Goal: Information Seeking & Learning: Learn about a topic

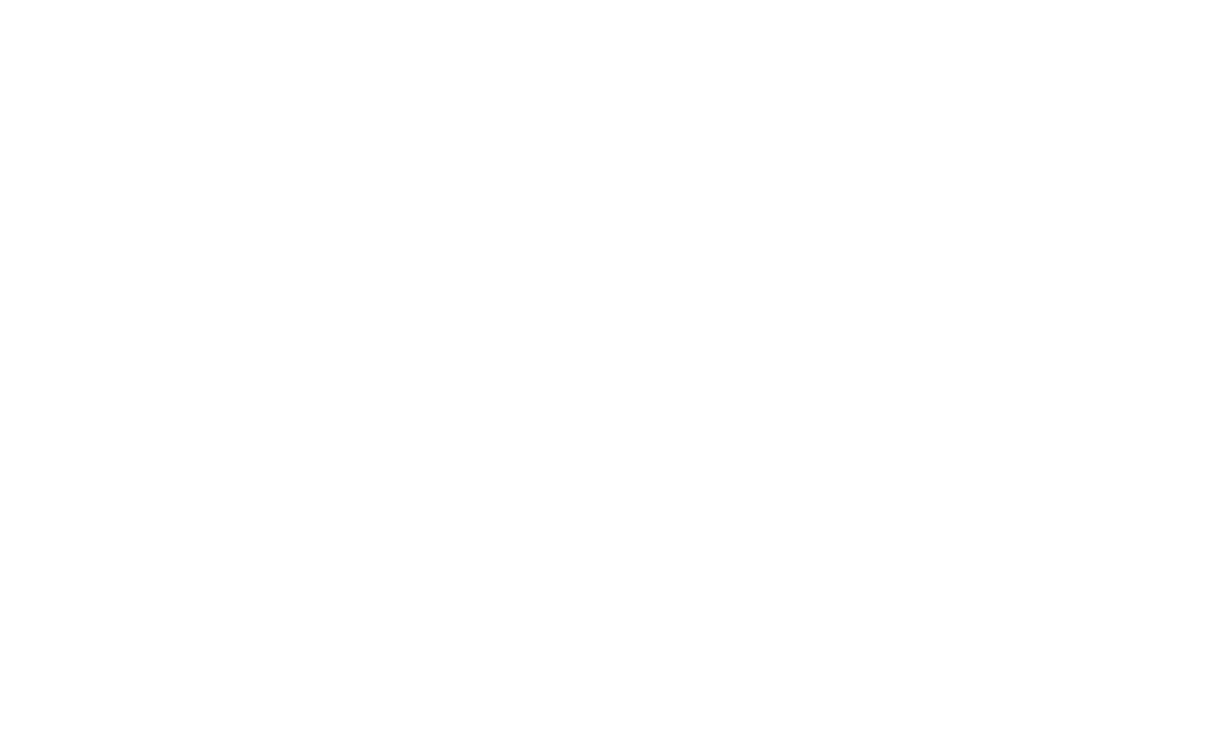
scroll to position [270, 0]
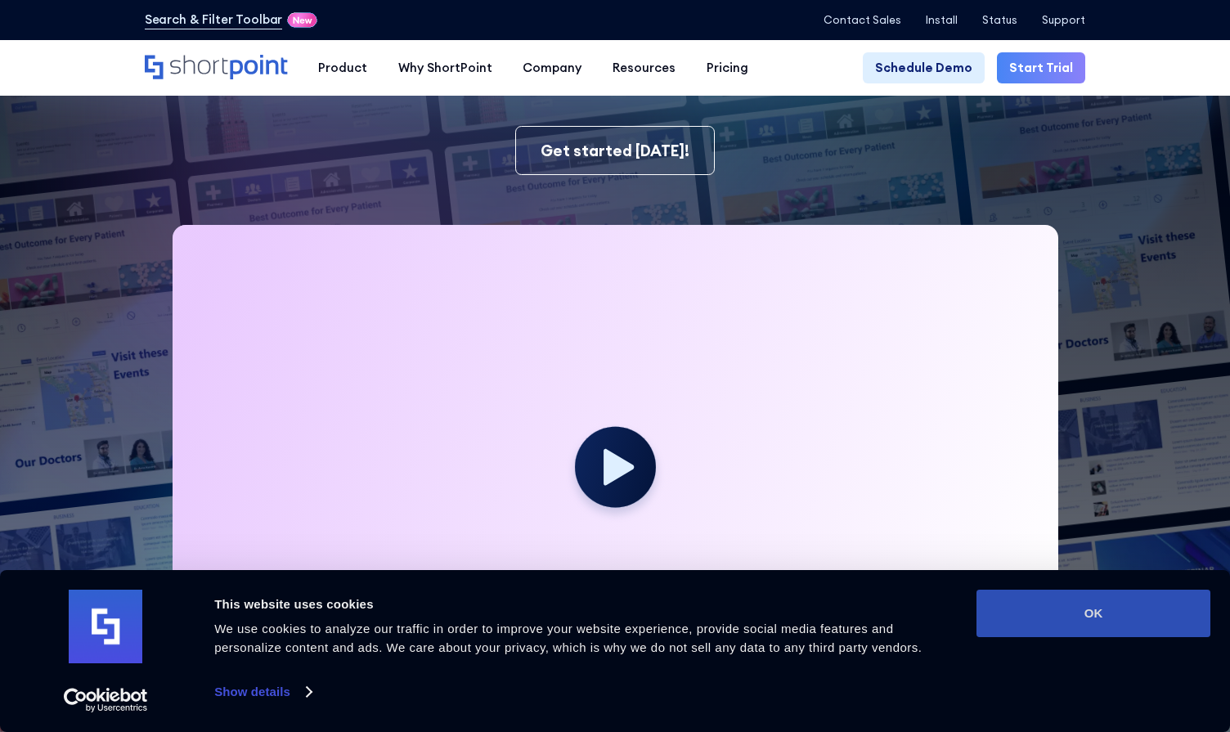
click at [1118, 618] on button "OK" at bounding box center [1093, 613] width 234 height 47
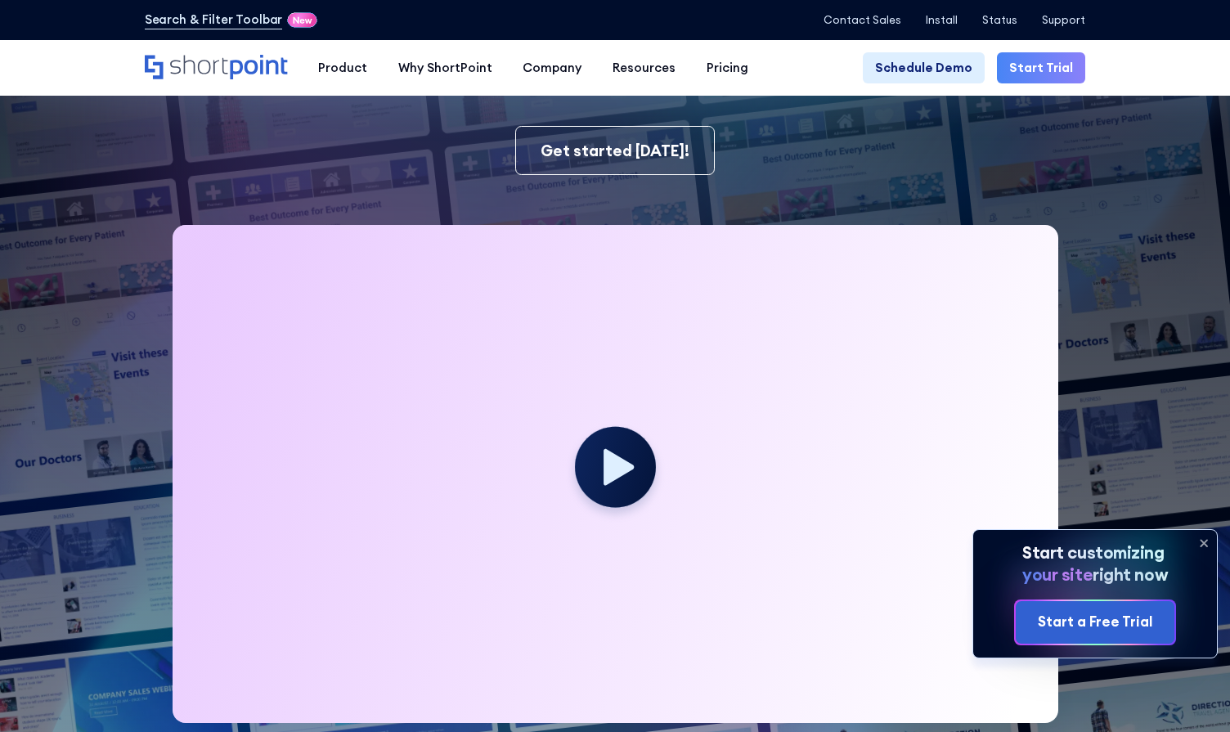
scroll to position [0, 0]
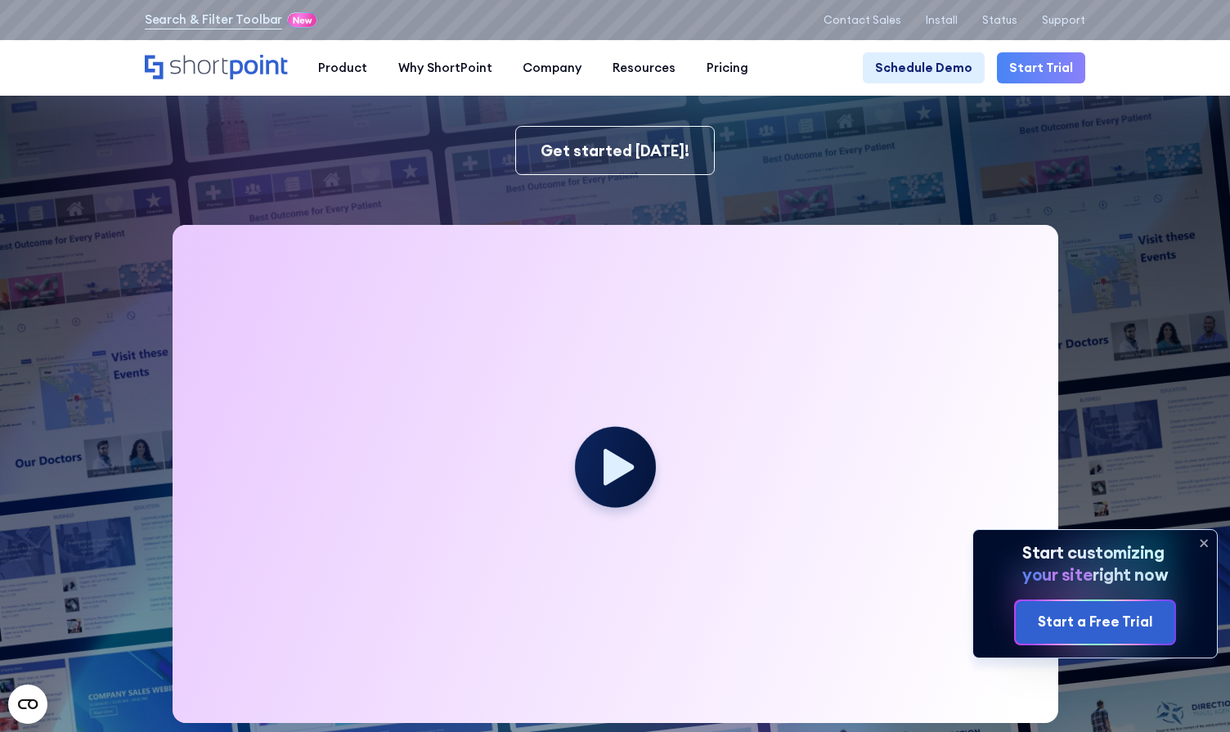
click at [1199, 538] on icon at bounding box center [1203, 543] width 26 height 26
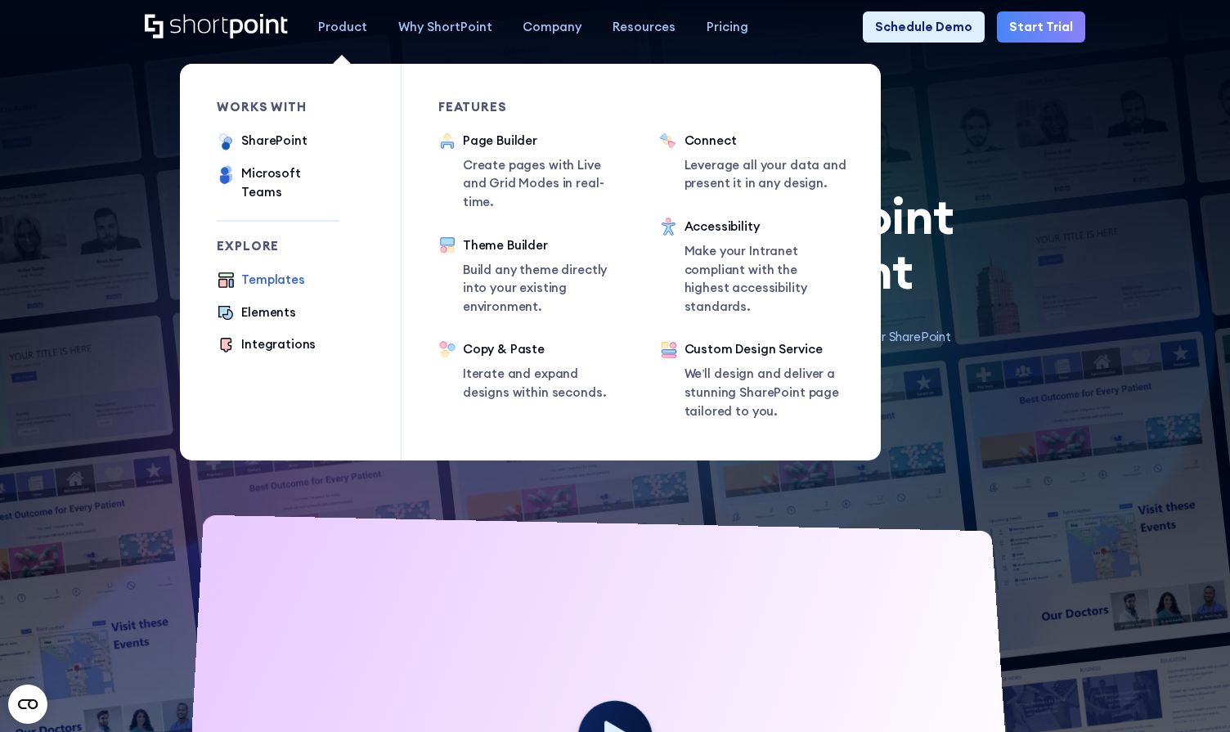
click at [267, 271] on div "Templates" at bounding box center [273, 280] width 64 height 19
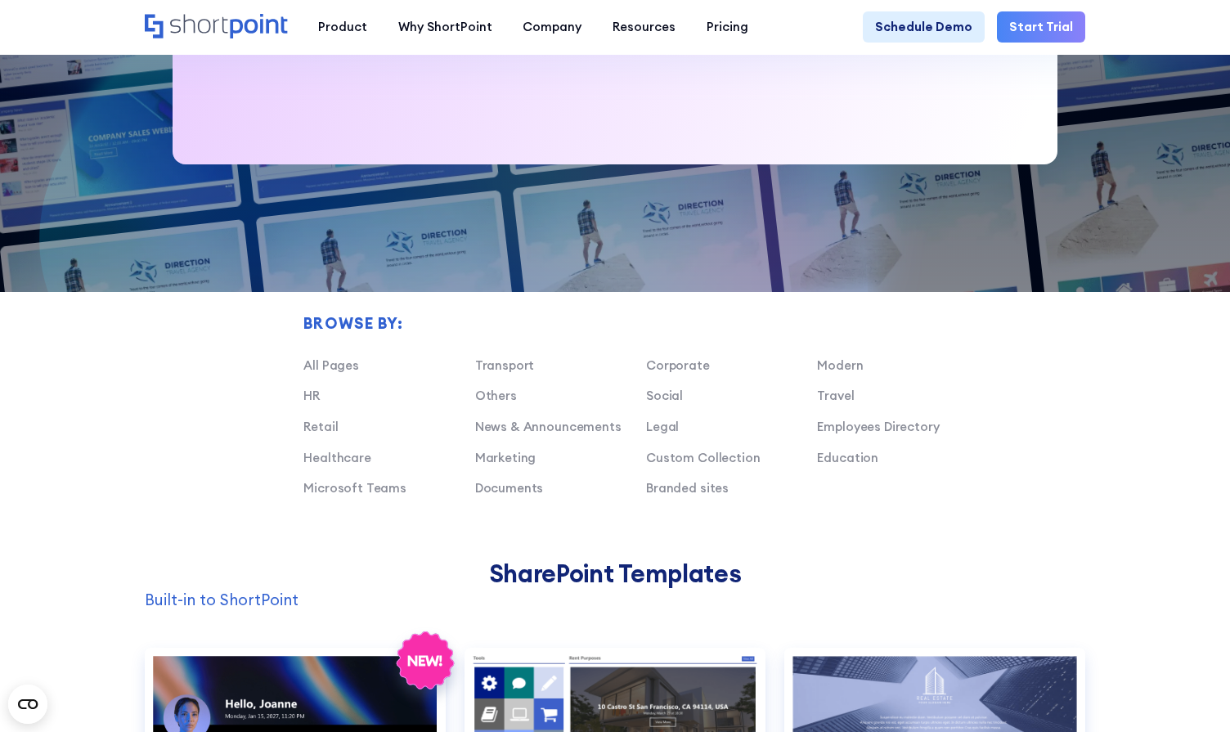
scroll to position [911, 0]
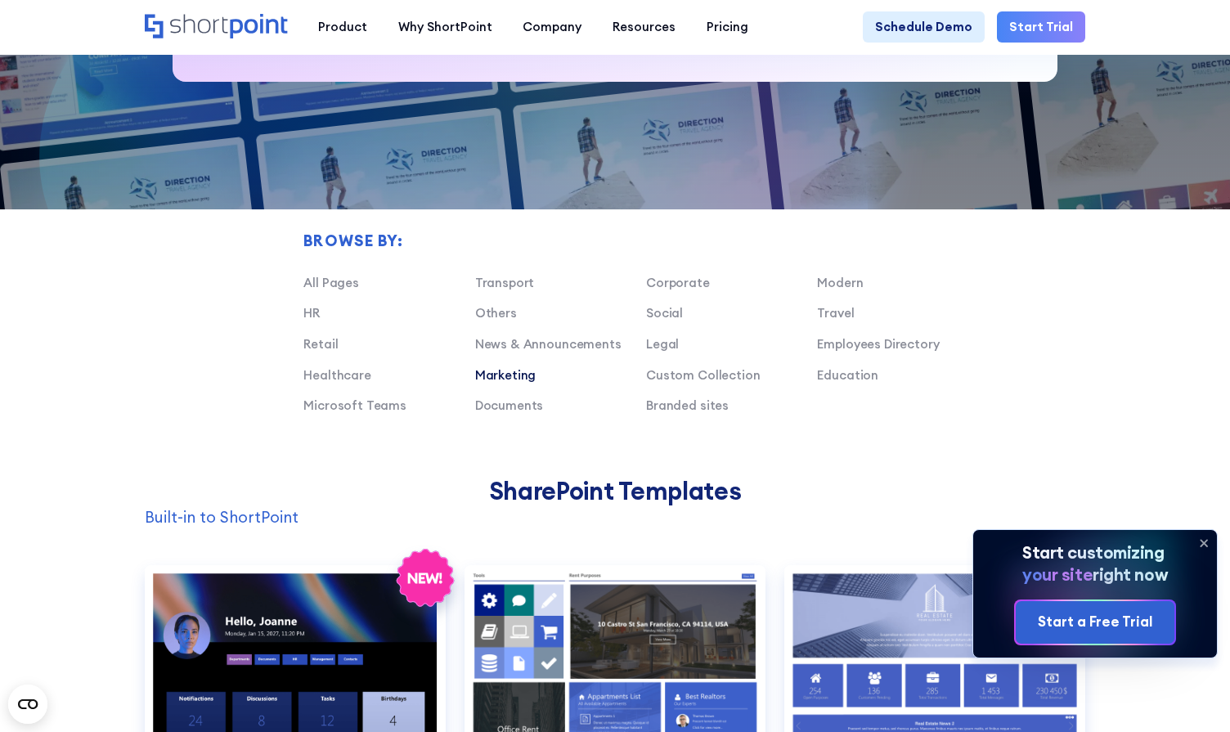
click at [515, 376] on link "Marketing" at bounding box center [505, 375] width 61 height 16
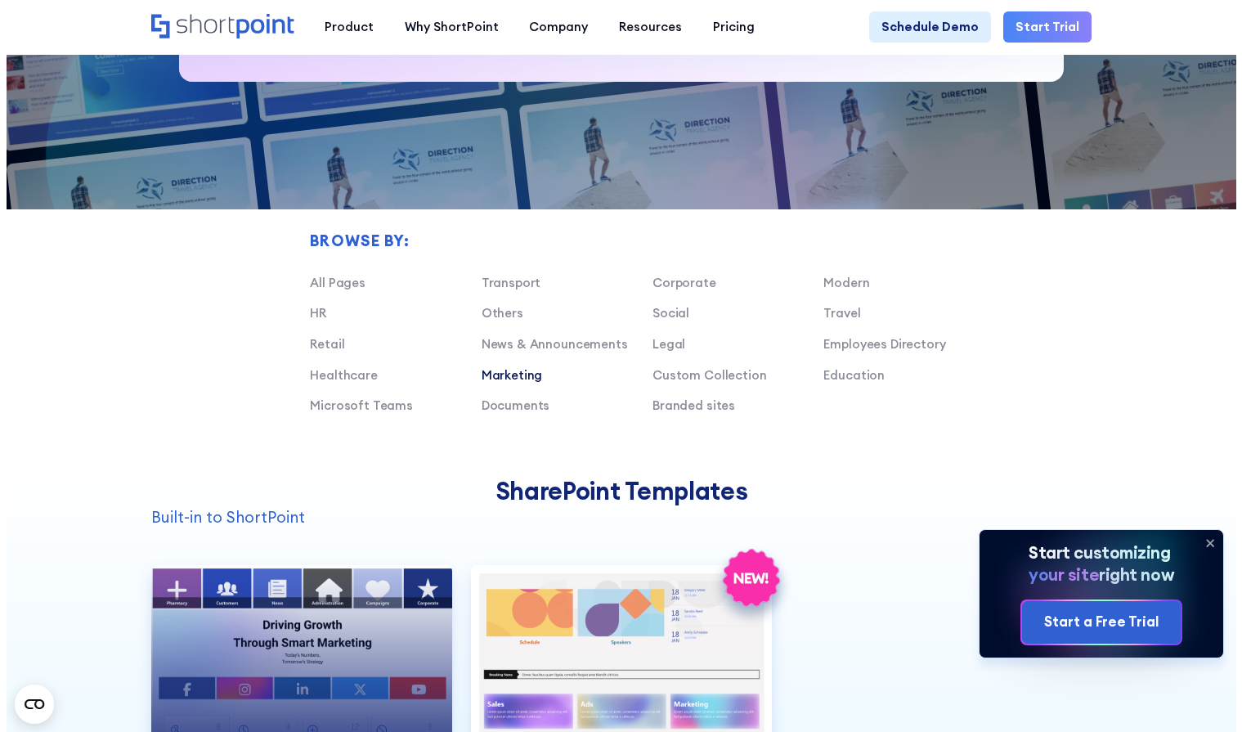
scroll to position [1222, 0]
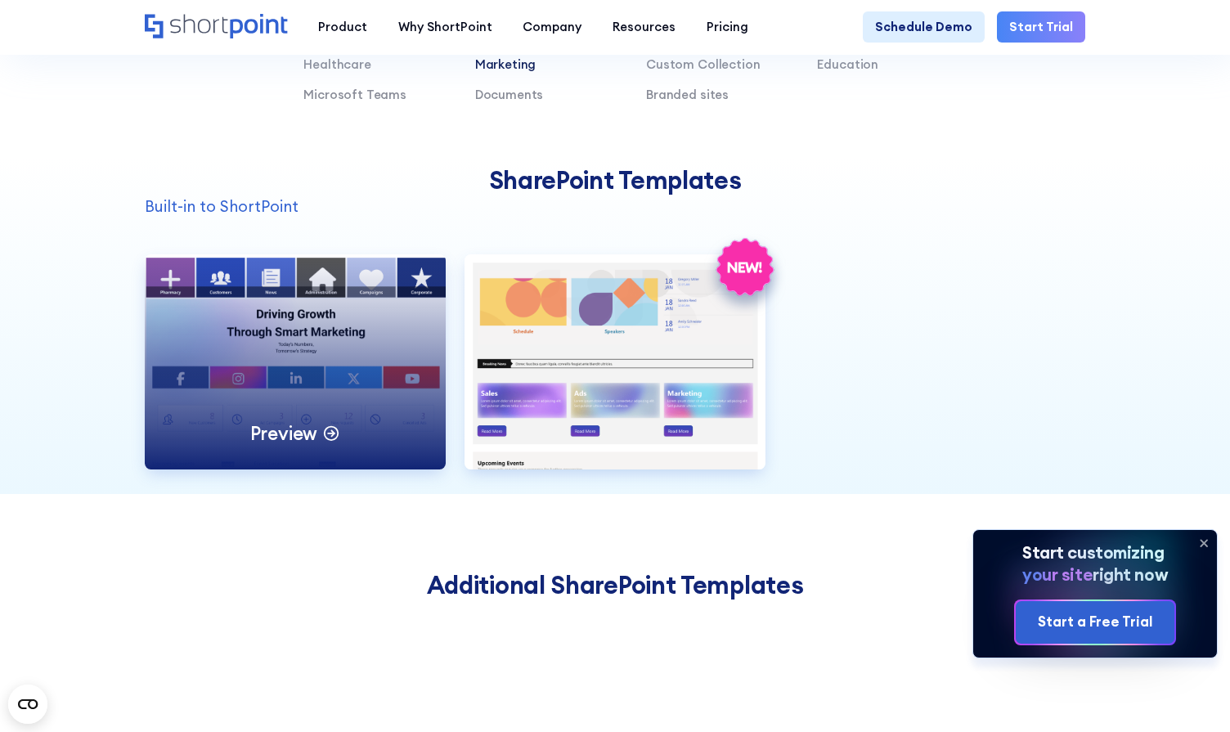
click at [274, 380] on div "Preview" at bounding box center [295, 361] width 301 height 215
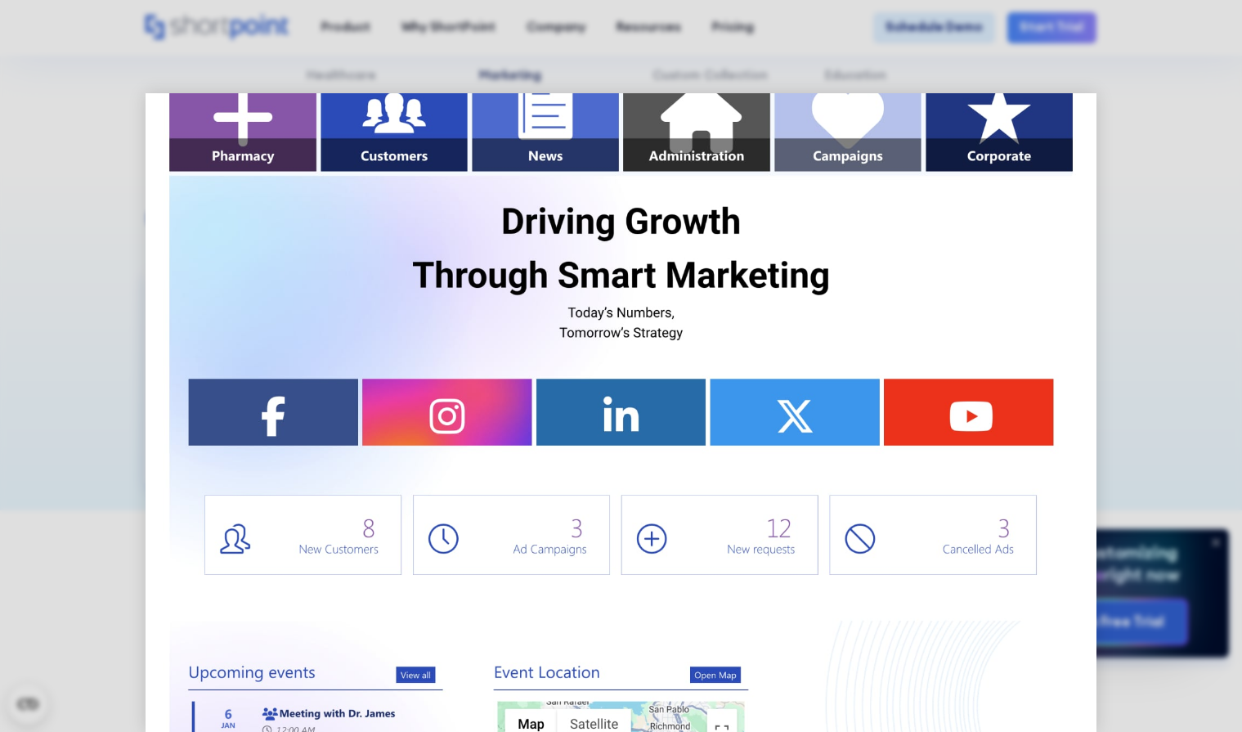
scroll to position [0, 0]
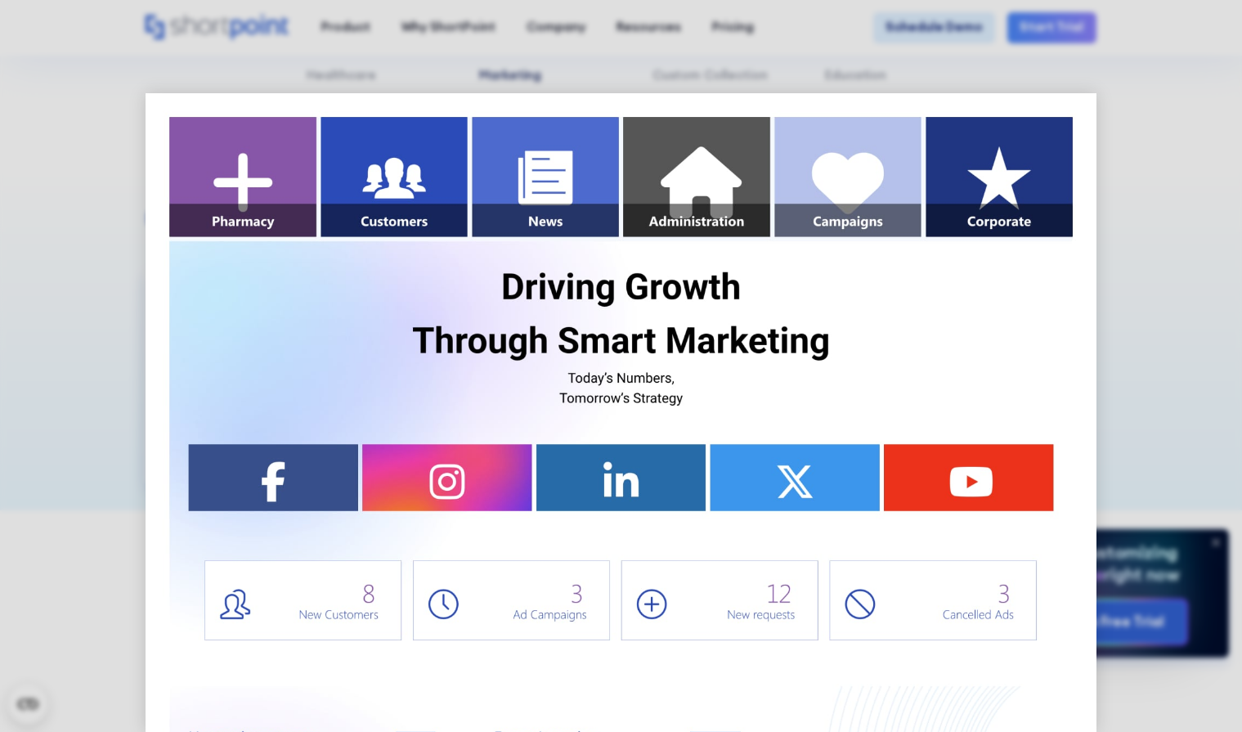
click at [693, 424] on img at bounding box center [621, 717] width 950 height 1249
click at [851, 183] on img at bounding box center [621, 717] width 950 height 1249
drag, startPoint x: 684, startPoint y: 271, endPoint x: 654, endPoint y: 397, distance: 129.3
click at [645, 415] on img at bounding box center [621, 717] width 950 height 1249
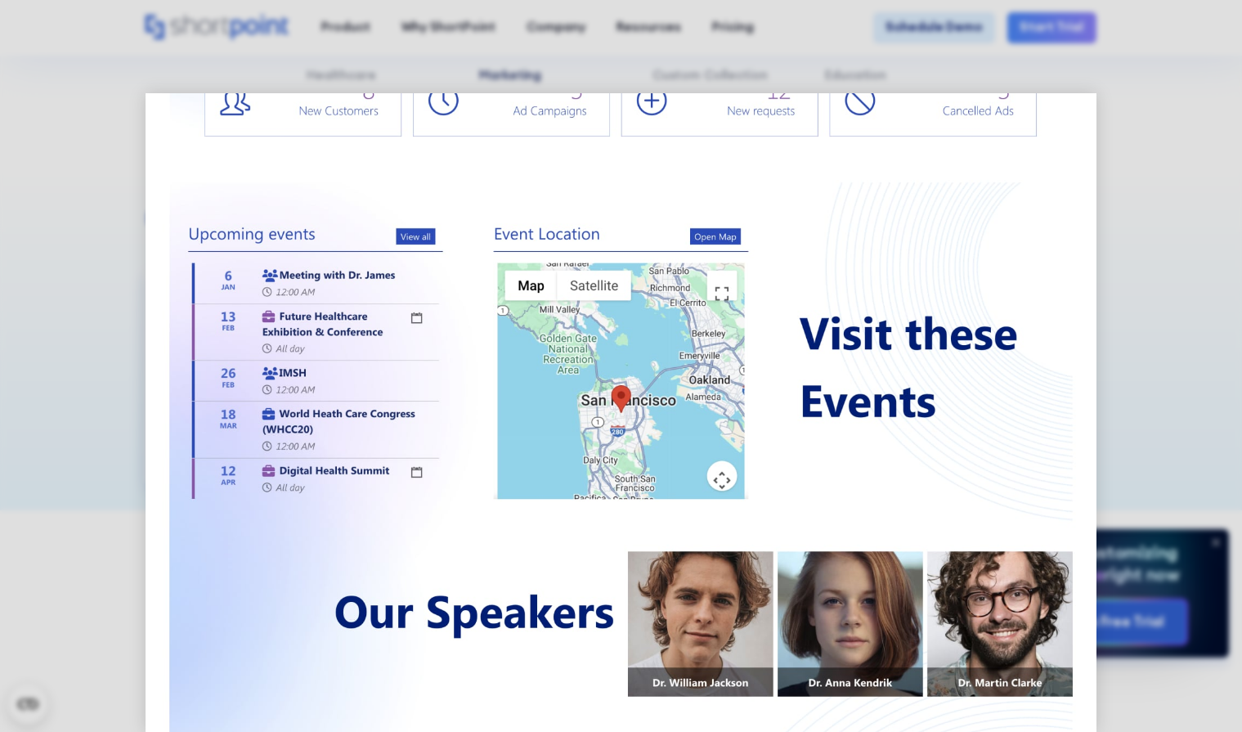
scroll to position [507, 0]
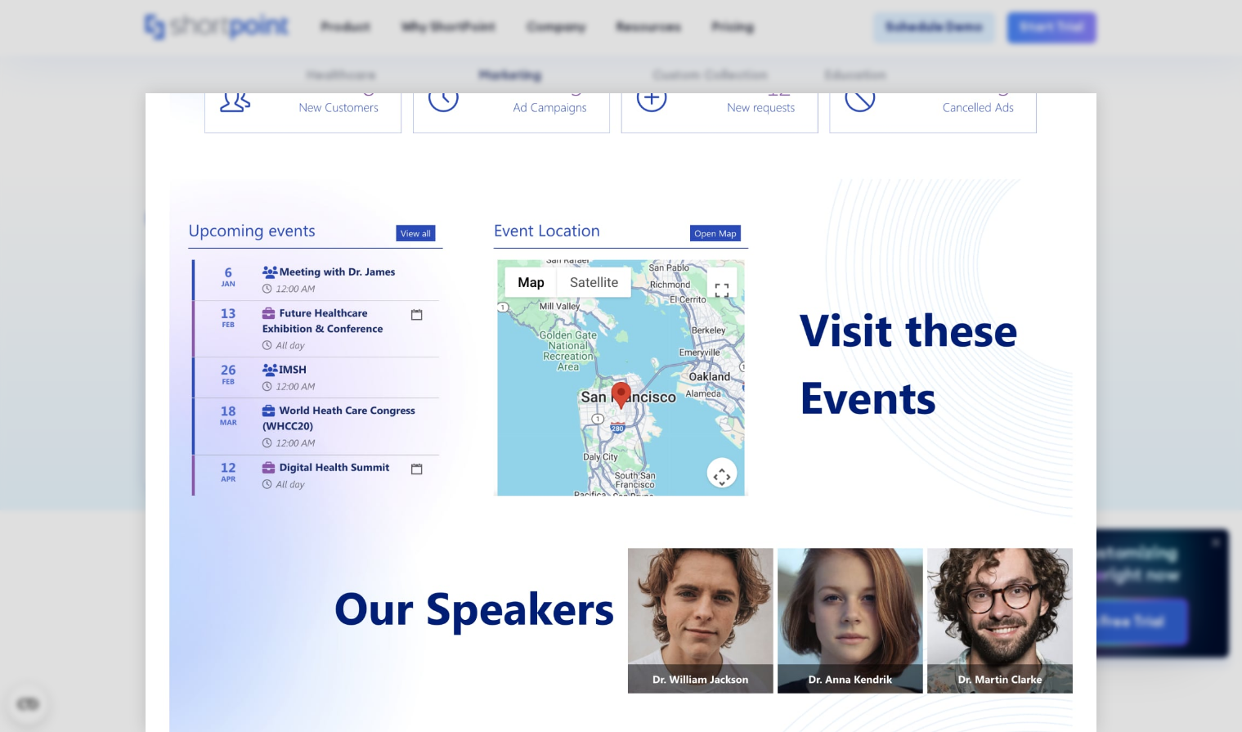
click at [828, 451] on img at bounding box center [621, 210] width 950 height 1249
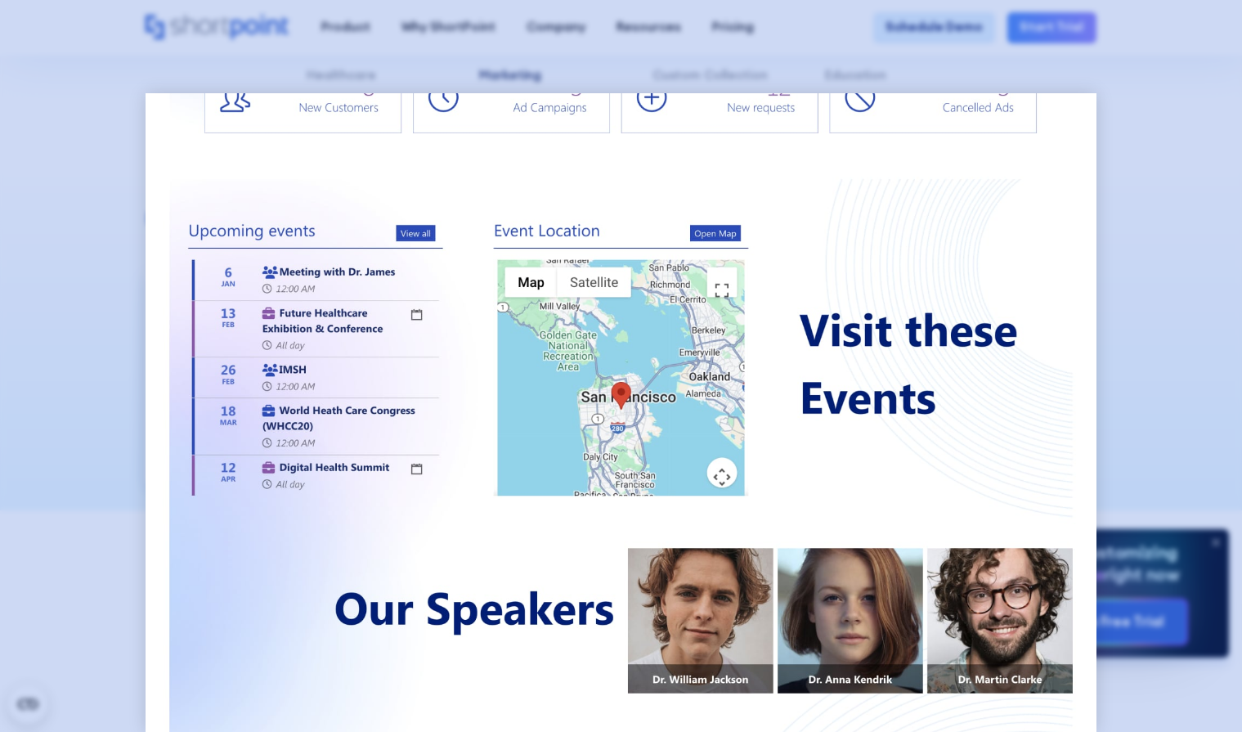
click at [1153, 451] on div at bounding box center [621, 366] width 1242 height 732
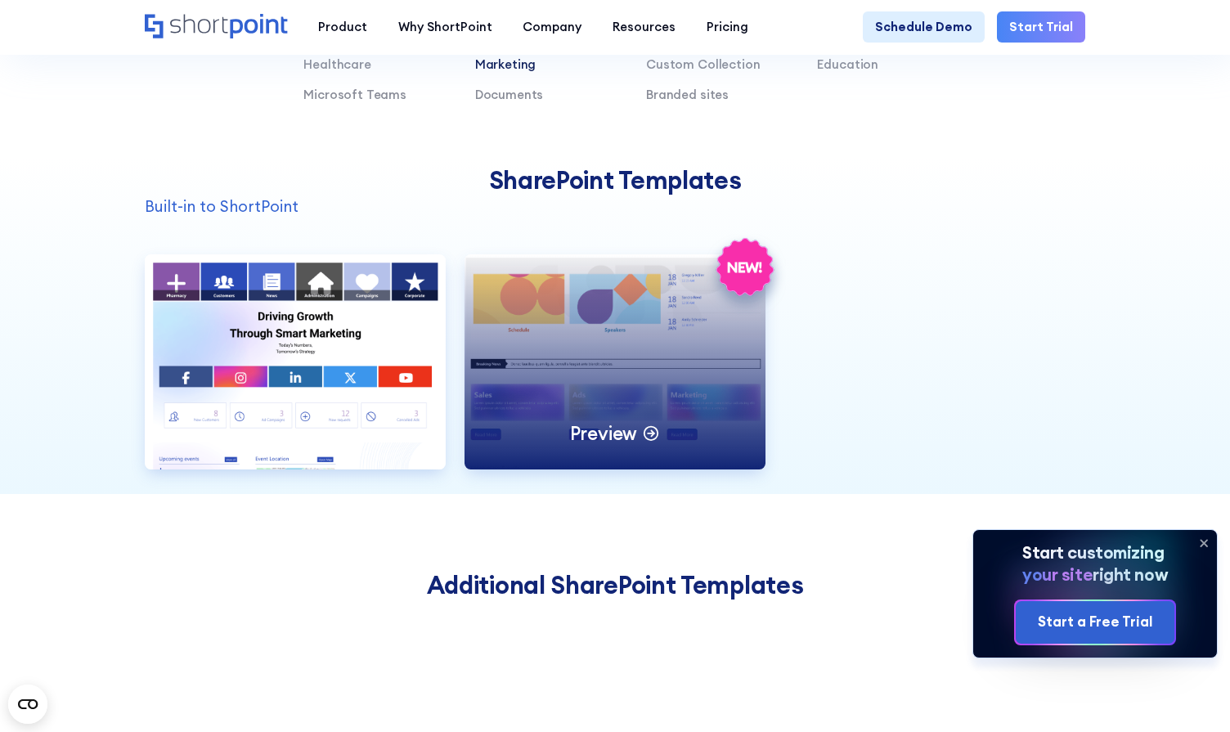
click at [625, 422] on div "Preview" at bounding box center [614, 361] width 301 height 215
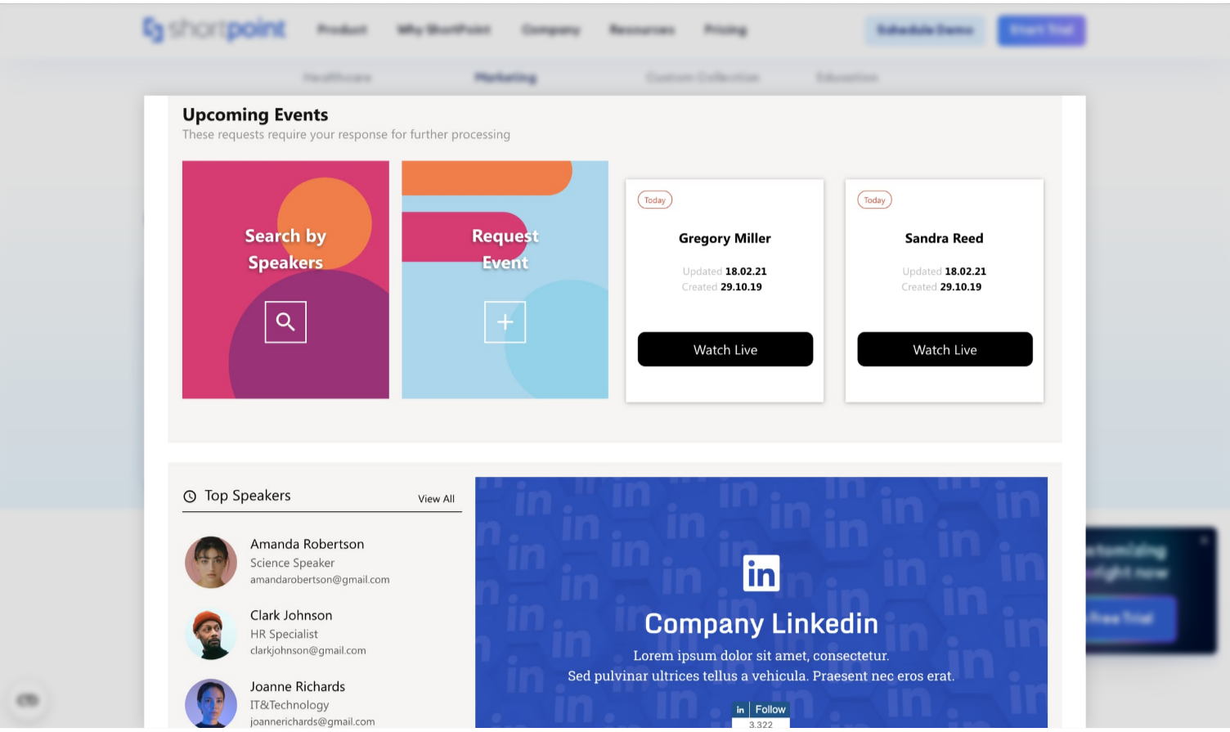
scroll to position [758, 0]
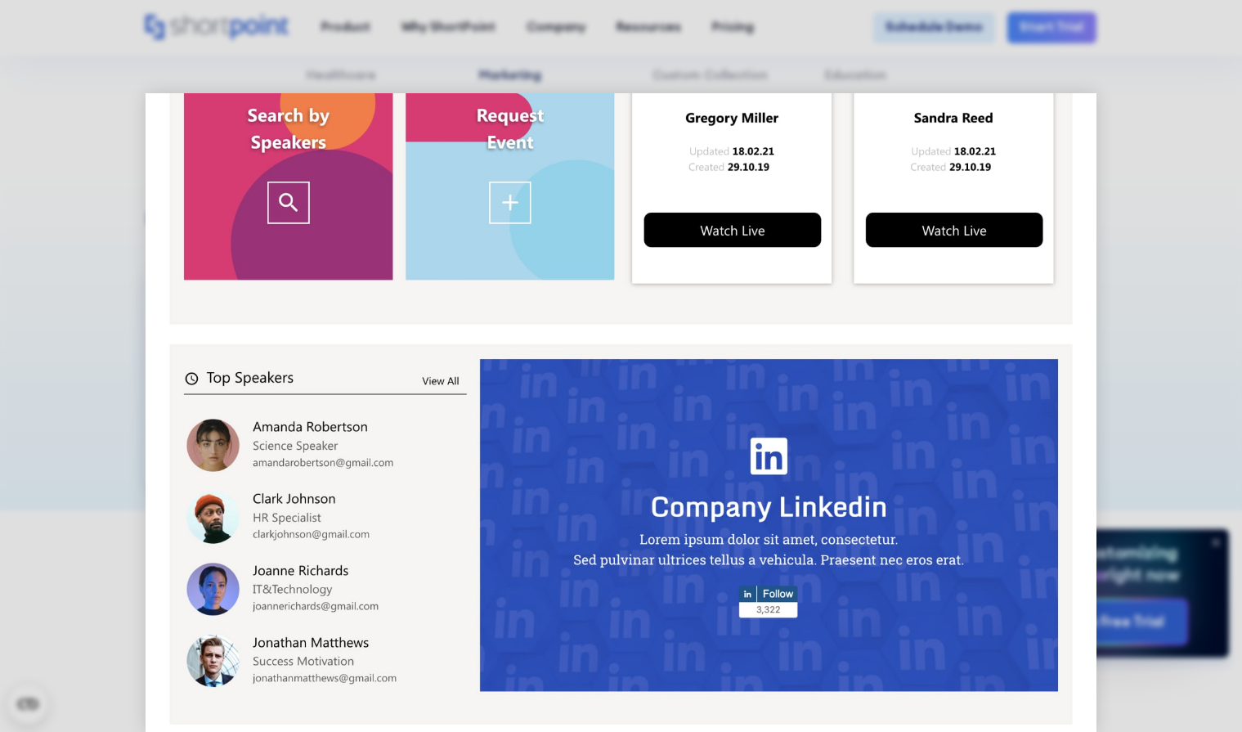
click at [998, 324] on img at bounding box center [621, 41] width 950 height 1413
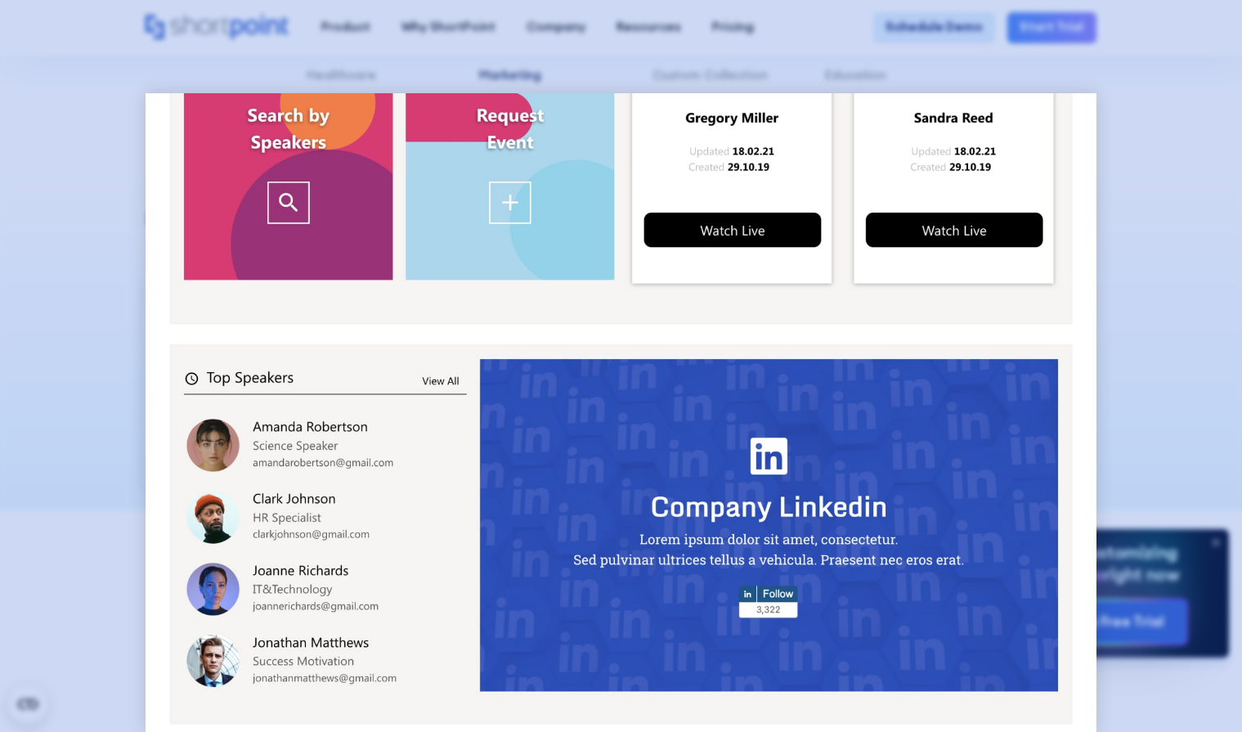
click at [1132, 221] on div at bounding box center [621, 366] width 1242 height 732
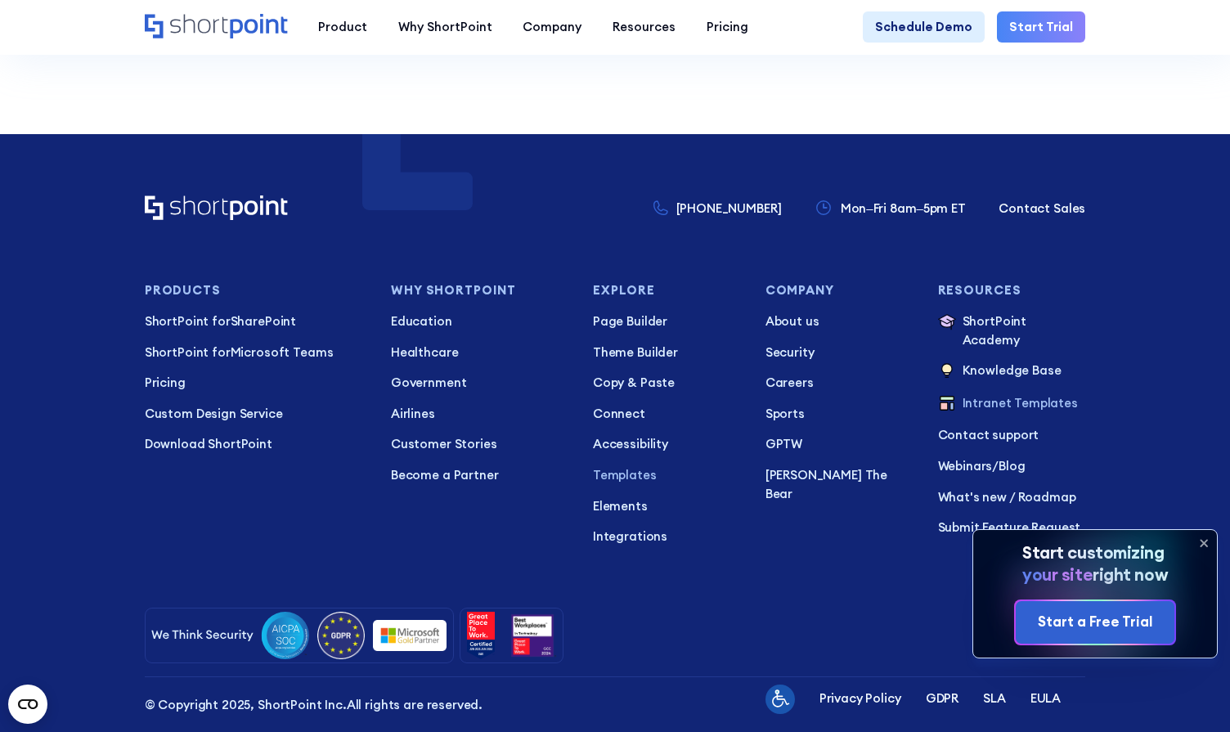
scroll to position [3872, 0]
